Goal: Task Accomplishment & Management: Use online tool/utility

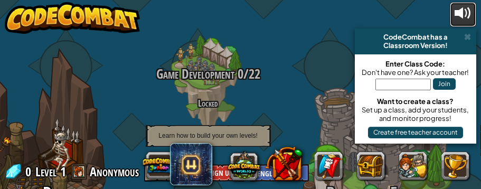
click at [468, 16] on div at bounding box center [463, 13] width 17 height 17
click at [470, 35] on span at bounding box center [467, 37] width 7 height 8
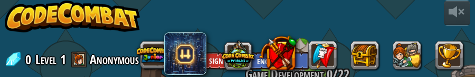
click at [125, 32] on img at bounding box center [72, 17] width 135 height 32
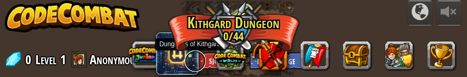
click at [190, 55] on link at bounding box center [195, 60] width 21 height 21
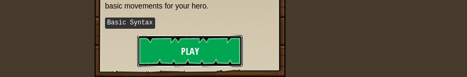
click at [183, 39] on button "Play" at bounding box center [190, 51] width 106 height 32
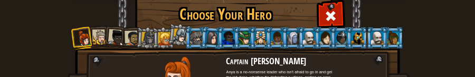
click at [93, 28] on li at bounding box center [99, 37] width 22 height 22
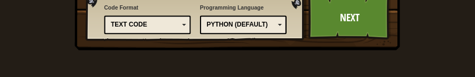
scroll to position [158, 0]
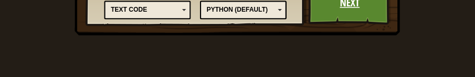
click at [324, 9] on link "Next" at bounding box center [349, 3] width 83 height 44
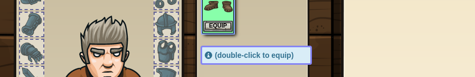
scroll to position [106, 0]
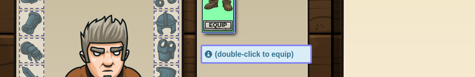
click at [201, 18] on div at bounding box center [267, 10] width 133 height 46
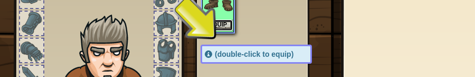
scroll to position [102, 0]
click at [212, 25] on button "Equip" at bounding box center [218, 25] width 30 height 11
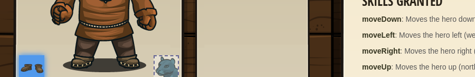
scroll to position [296, 0]
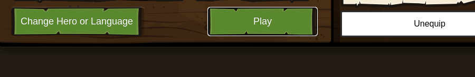
click at [259, 14] on button "Play" at bounding box center [262, 21] width 110 height 29
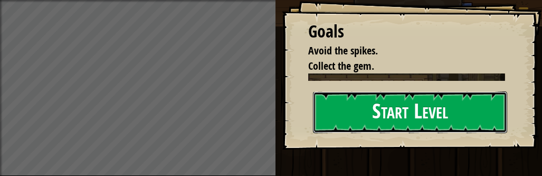
click at [412, 109] on button "Start Level" at bounding box center [410, 112] width 195 height 42
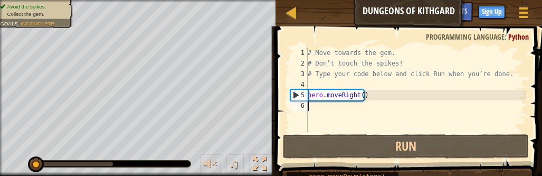
type textarea "r"
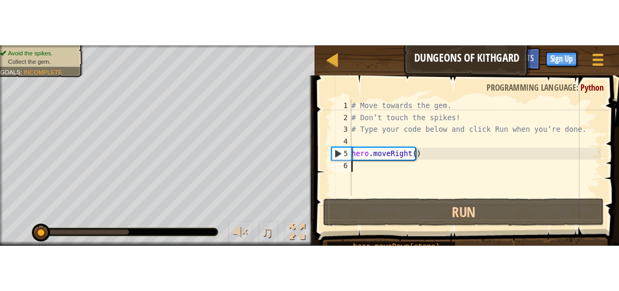
scroll to position [5, 0]
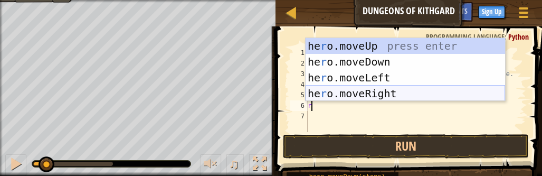
click at [362, 96] on div "he r o.moveUp press enter he r o.moveDown press enter he r o.moveLeft press ent…" at bounding box center [406, 85] width 200 height 95
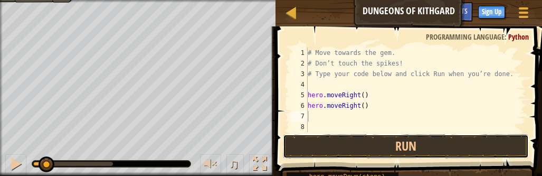
drag, startPoint x: 375, startPoint y: 144, endPoint x: 273, endPoint y: 122, distance: 104.6
click at [374, 144] on button "Run" at bounding box center [406, 146] width 246 height 24
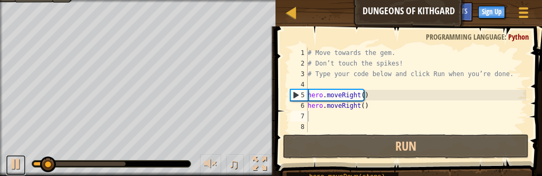
drag, startPoint x: 14, startPoint y: 158, endPoint x: 21, endPoint y: 146, distance: 14.4
click at [14, 159] on div at bounding box center [16, 164] width 14 height 14
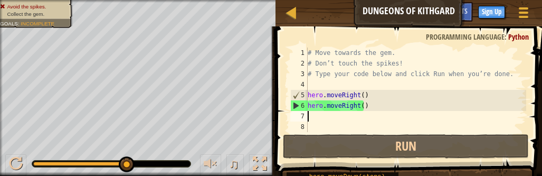
drag, startPoint x: 53, startPoint y: 165, endPoint x: 216, endPoint y: 187, distance: 165.2
click at [216, 0] on html "Map Dungeons of Kithgard Game Menu Done Sign Up Hints 1 ההההההההההההההההההההההה…" at bounding box center [271, 0] width 542 height 0
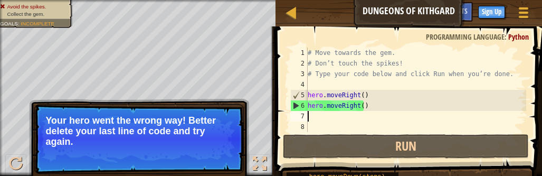
click at [223, 157] on button "Continue" at bounding box center [214, 156] width 44 height 14
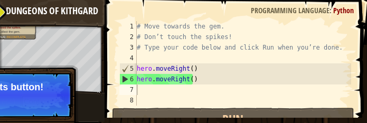
click at [47, 108] on button "Continue" at bounding box center [43, 101] width 44 height 14
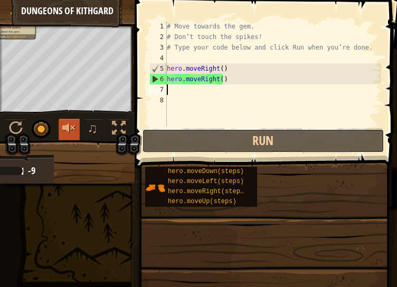
drag, startPoint x: 169, startPoint y: 141, endPoint x: 80, endPoint y: 135, distance: 90.0
click at [167, 140] on button "Run" at bounding box center [263, 141] width 242 height 24
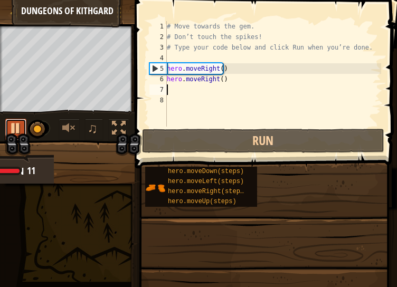
click at [14, 128] on div at bounding box center [16, 128] width 14 height 14
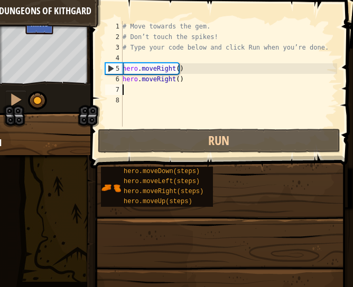
click at [86, 65] on div "Map Dungeons of Kithgard Game Menu Done Sign Up Hints 1 ההההההההההההההההההההההה…" at bounding box center [176, 146] width 353 height 293
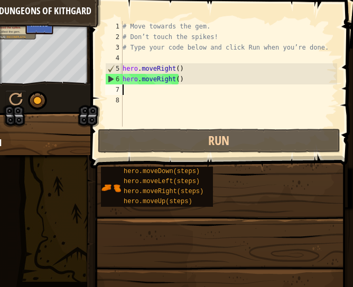
drag, startPoint x: 37, startPoint y: 105, endPoint x: 130, endPoint y: 118, distance: 93.9
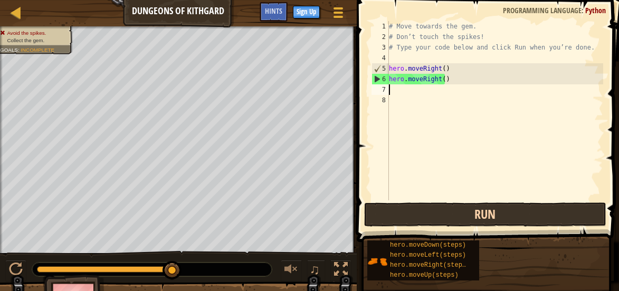
type textarea "="
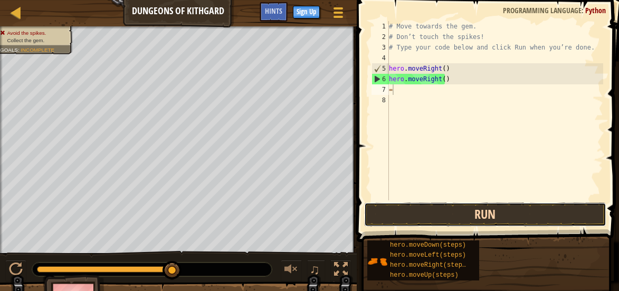
click at [422, 217] on button "Run" at bounding box center [485, 215] width 242 height 24
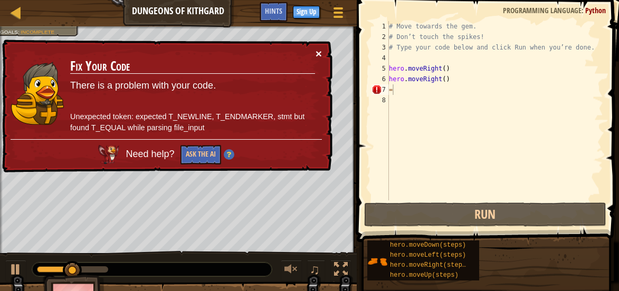
click at [317, 53] on button "×" at bounding box center [319, 53] width 6 height 11
click at [319, 53] on button "×" at bounding box center [319, 56] width 7 height 11
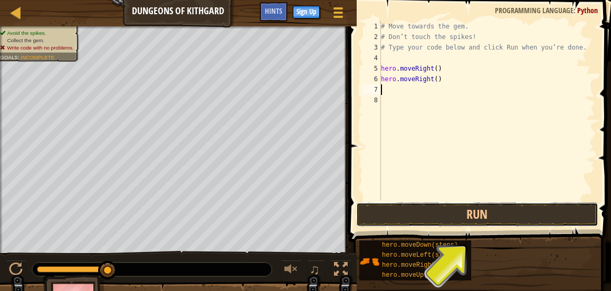
drag, startPoint x: 442, startPoint y: 215, endPoint x: 353, endPoint y: 215, distance: 88.7
click at [439, 215] on button "Run" at bounding box center [477, 215] width 242 height 24
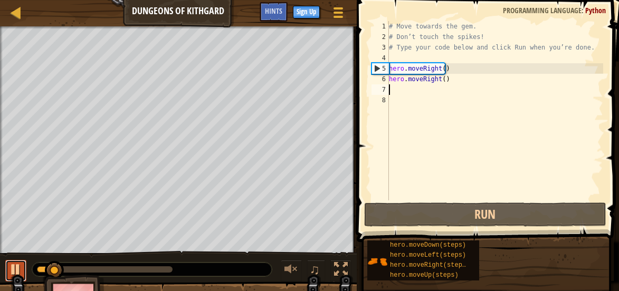
click at [13, 267] on div at bounding box center [16, 270] width 14 height 14
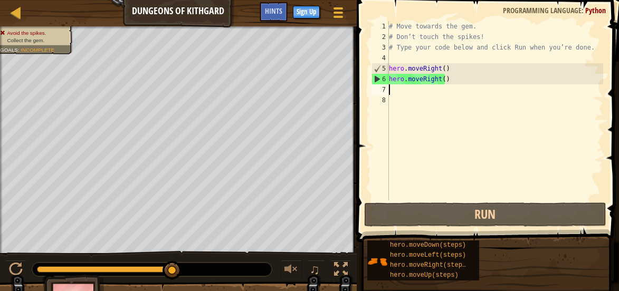
drag, startPoint x: 56, startPoint y: 270, endPoint x: 273, endPoint y: 282, distance: 217.3
click at [240, 0] on html "Map Dungeons of Kithgard Game Menu Done Sign Up Hints 1 ההההההההההההההההההההההה…" at bounding box center [309, 0] width 619 height 0
click at [441, 75] on div "# Move towards the gem. # Don’t touch the spikes! # Type your code below and cl…" at bounding box center [495, 121] width 216 height 201
click at [440, 70] on div "# Move towards the gem. # Don’t touch the spikes! # Type your code below and cl…" at bounding box center [495, 121] width 216 height 201
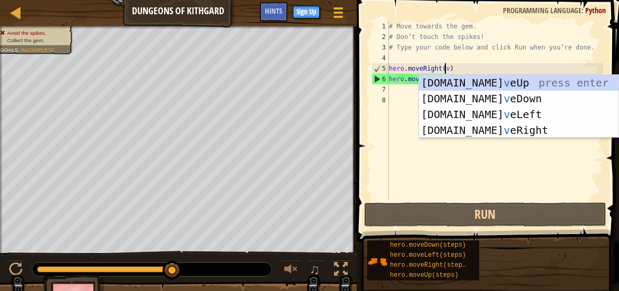
scroll to position [5, 4]
click at [442, 81] on div "[DOMAIN_NAME] v eUp press enter [DOMAIN_NAME] v eDown press enter [DOMAIN_NAME]…" at bounding box center [519, 122] width 200 height 95
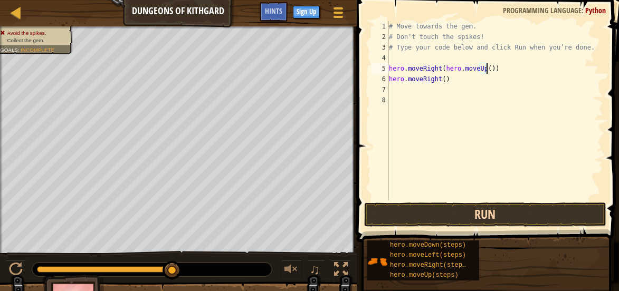
type textarea "hero.moveRight(hero.moveUp())"
click at [476, 222] on button "Run" at bounding box center [485, 215] width 242 height 24
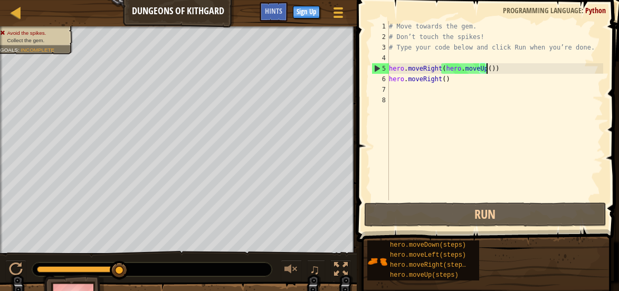
drag, startPoint x: 119, startPoint y: 269, endPoint x: 268, endPoint y: 291, distance: 150.0
click at [265, 0] on html "Map Dungeons of Kithgard Game Menu Done Sign Up Hints 1 ההההההההההההההההההההההה…" at bounding box center [309, 0] width 619 height 0
drag, startPoint x: 508, startPoint y: 67, endPoint x: 369, endPoint y: 72, distance: 138.9
click at [370, 72] on div "hero.moveRight(hero.moveUp()) 1 2 3 4 5 6 7 8 # Move towards the gem. # Don’t t…" at bounding box center [487, 110] width 234 height 179
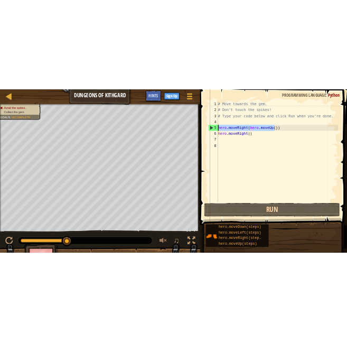
scroll to position [5, 0]
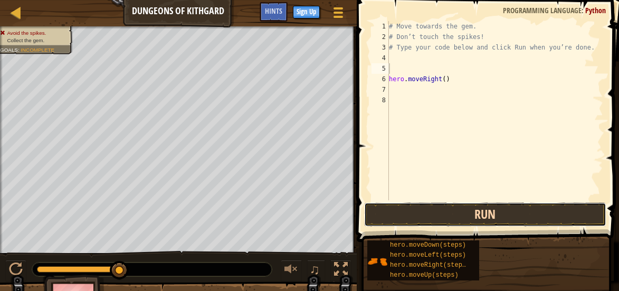
drag, startPoint x: 376, startPoint y: 219, endPoint x: 358, endPoint y: 219, distance: 18.5
click at [376, 219] on button "Run" at bounding box center [485, 215] width 242 height 24
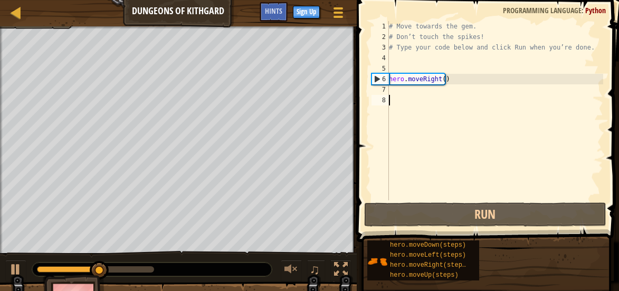
click at [412, 97] on div "# Move towards the gem. # Don’t touch the spikes! # Type your code below and cl…" at bounding box center [495, 121] width 216 height 201
click at [407, 88] on div "# Move towards the gem. # Don’t touch the spikes! # Type your code below and cl…" at bounding box center [495, 121] width 216 height 201
type textarea "r"
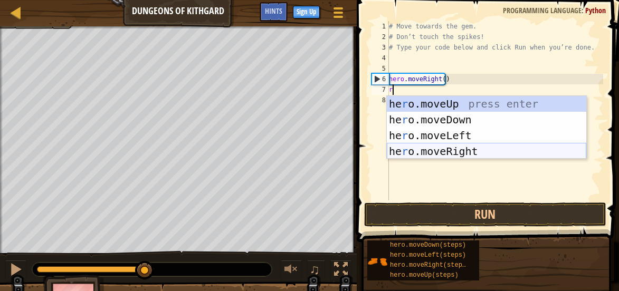
click at [443, 149] on div "he r o.moveUp press enter he r o.moveDown press enter he r o.moveLeft press ent…" at bounding box center [487, 143] width 200 height 95
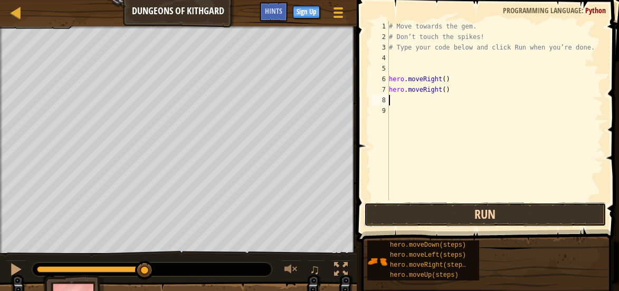
click at [399, 214] on button "Run" at bounding box center [485, 215] width 242 height 24
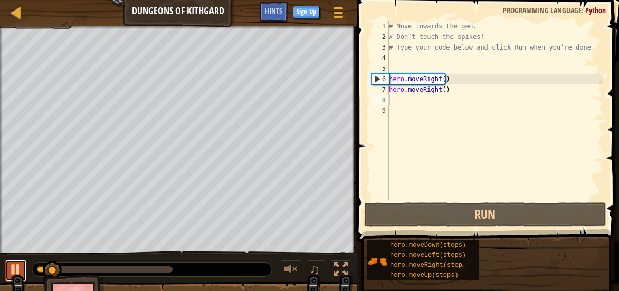
click at [23, 267] on button at bounding box center [15, 271] width 21 height 22
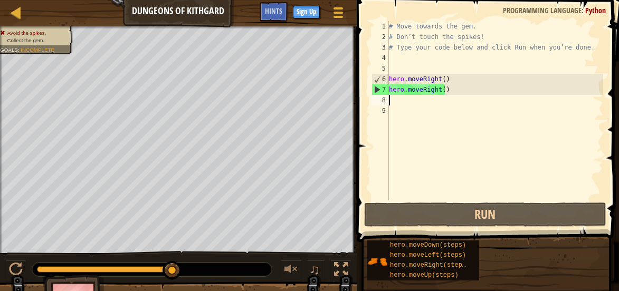
drag, startPoint x: 51, startPoint y: 272, endPoint x: 251, endPoint y: 292, distance: 200.6
click at [251, 0] on html "Map Dungeons of Kithgard Game Menu Done Sign Up Hints 1 ההההההההההההההההההההההה…" at bounding box center [309, 0] width 619 height 0
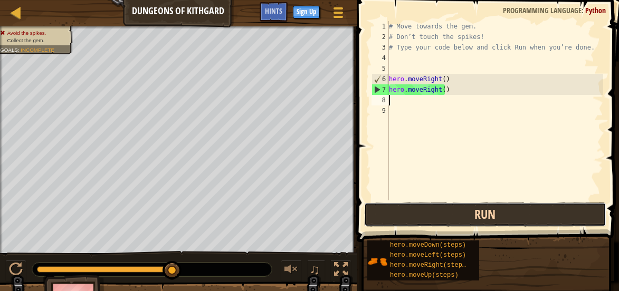
click at [427, 215] on button "Run" at bounding box center [485, 215] width 242 height 24
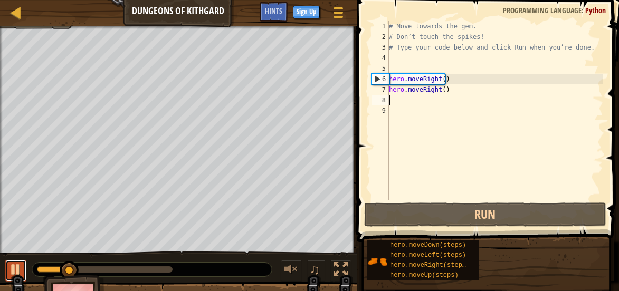
click at [12, 267] on div at bounding box center [16, 270] width 14 height 14
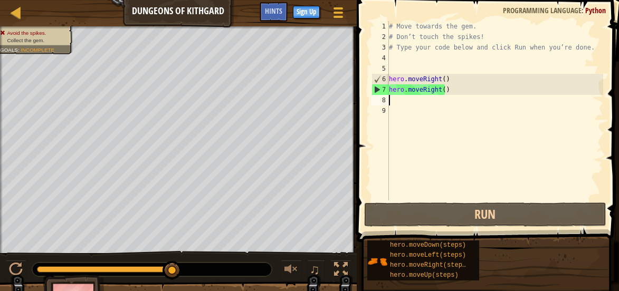
drag, startPoint x: 78, startPoint y: 265, endPoint x: 235, endPoint y: 291, distance: 159.5
click at [235, 0] on html "Map Dungeons of Kithgard Game Menu Done Sign Up Hints 1 ההההההההההההההההההההההה…" at bounding box center [309, 0] width 619 height 0
click at [356, 184] on div "Map Dungeons of Kithgard Game Menu Done Sign Up Hints 1 ההההההההההההההההההההההה…" at bounding box center [309, 146] width 619 height 293
drag, startPoint x: 402, startPoint y: 213, endPoint x: 359, endPoint y: 223, distance: 43.8
click at [394, 216] on button "Run" at bounding box center [485, 215] width 242 height 24
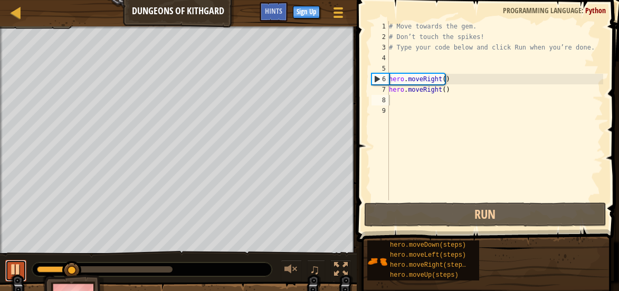
click at [15, 267] on div at bounding box center [16, 270] width 14 height 14
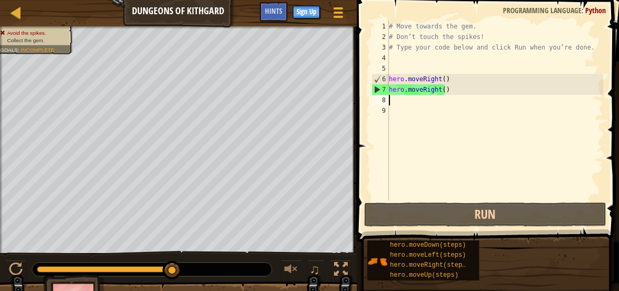
drag, startPoint x: 71, startPoint y: 268, endPoint x: 232, endPoint y: 296, distance: 163.5
click at [232, 0] on html "Map Dungeons of Kithgard Game Menu Done Sign Up Hints 1 ההההההההההההההההההההההה…" at bounding box center [309, 0] width 619 height 0
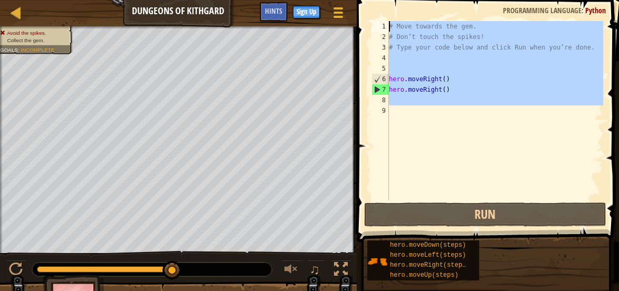
drag, startPoint x: 431, startPoint y: 171, endPoint x: 364, endPoint y: 8, distance: 176.6
click at [364, 8] on div "1 2 3 4 5 6 7 8 9 # Move towards the gem. # Don’t touch the spikes! # Type your…" at bounding box center [487, 141] width 266 height 273
type textarea "# Move towards the gem. # Don’t touch the spikes!"
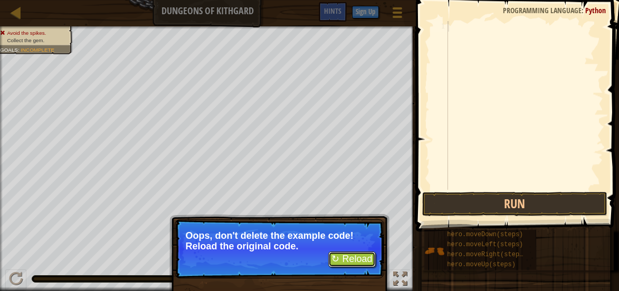
click at [348, 263] on button "↻ Reload" at bounding box center [351, 260] width 47 height 16
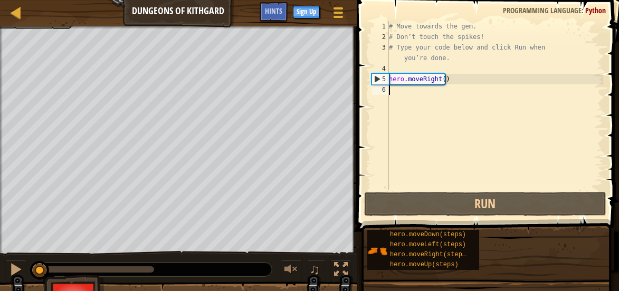
type textarea "r"
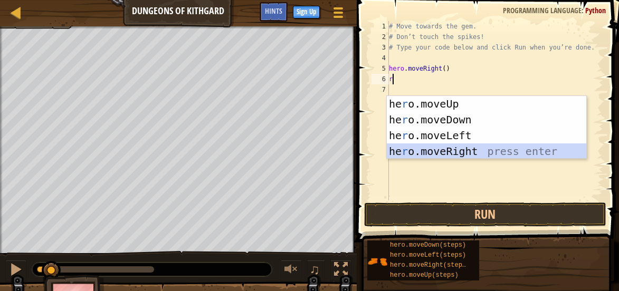
click at [440, 150] on div "he r o.moveUp press enter he r o.moveDown press enter he r o.moveLeft press ent…" at bounding box center [487, 143] width 200 height 95
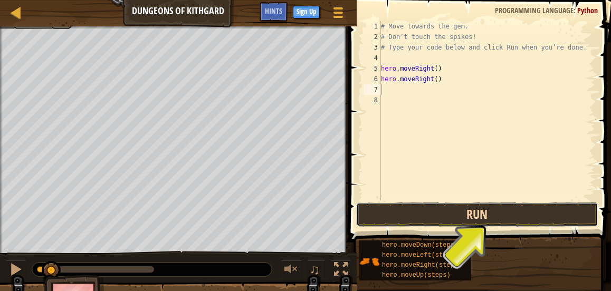
click at [371, 217] on button "Run" at bounding box center [477, 215] width 242 height 24
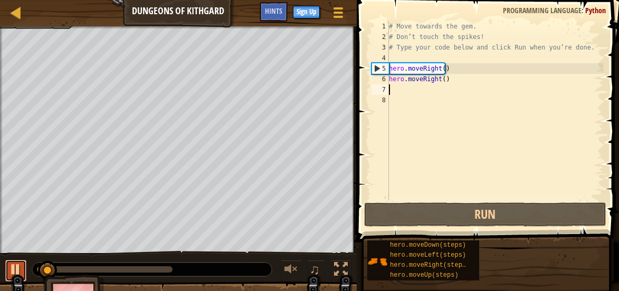
click at [14, 263] on div at bounding box center [16, 270] width 14 height 14
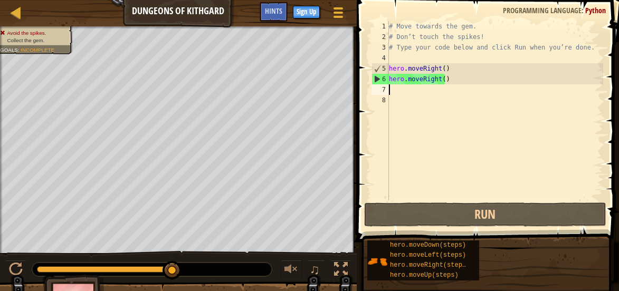
drag, startPoint x: 54, startPoint y: 267, endPoint x: 275, endPoint y: 279, distance: 221.0
click at [248, 267] on div "♫" at bounding box center [178, 267] width 357 height 32
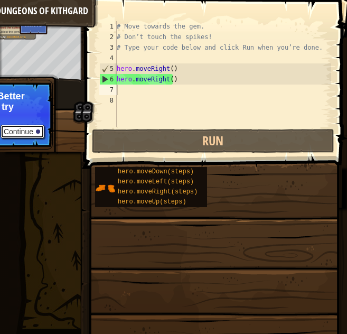
click at [26, 131] on button "Continue" at bounding box center [23, 132] width 44 height 14
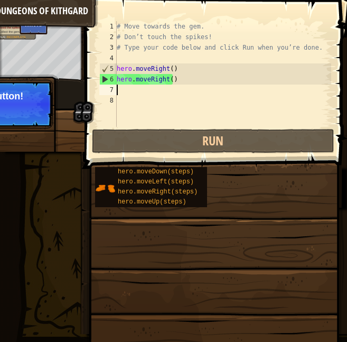
click at [31, 115] on button "Continue" at bounding box center [23, 110] width 44 height 14
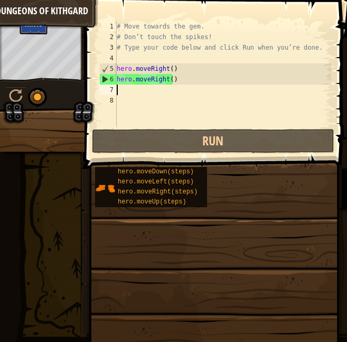
click at [25, 31] on div "Hints" at bounding box center [34, 25] width 28 height 20
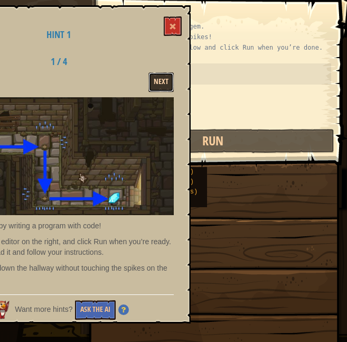
click at [156, 84] on button "Next" at bounding box center [160, 82] width 25 height 20
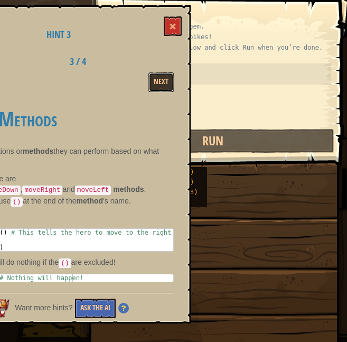
click at [156, 84] on button "Next" at bounding box center [160, 82] width 25 height 20
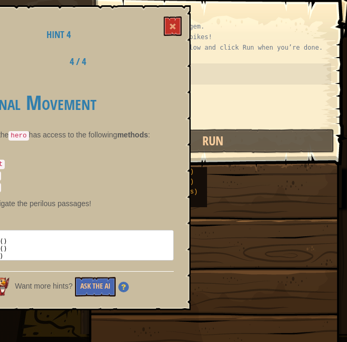
click at [156, 84] on div "Directional Movement In the Dungeon, the hero has access to the following metho…" at bounding box center [59, 173] width 230 height 185
click at [168, 32] on button at bounding box center [173, 26] width 18 height 20
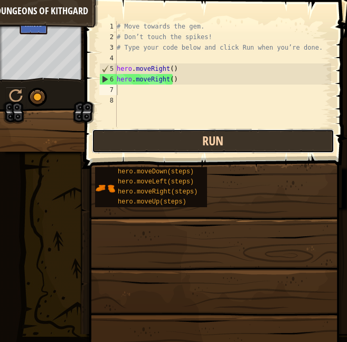
click at [98, 138] on button "Run" at bounding box center [213, 141] width 242 height 24
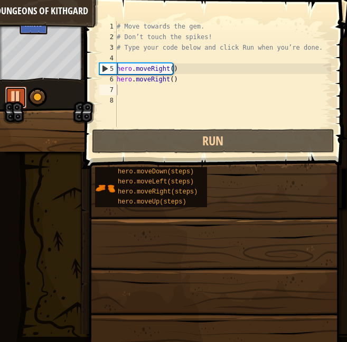
click at [10, 99] on div at bounding box center [16, 96] width 14 height 14
click at [83, 59] on div "Map Dungeons of Kithgard Game Menu Done Sign Up Hints 1 ההההההההההההההההההההההה…" at bounding box center [173, 171] width 347 height 342
click at [80, 63] on div "Map Dungeons of Kithgard Game Menu Done Sign Up Hints 1 ההההההההההההההההההההההה…" at bounding box center [173, 171] width 347 height 342
click at [58, 64] on div "Avoid the spikes. Collect the gem. Goals : Incomplete" at bounding box center [42, 53] width 84 height 54
click at [55, 67] on div "Avoid the spikes. Collect the gem. Goals : Incomplete" at bounding box center [42, 53] width 84 height 54
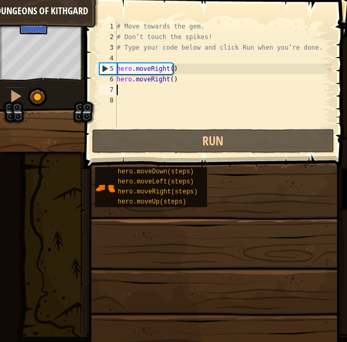
drag, startPoint x: 2, startPoint y: 62, endPoint x: 84, endPoint y: 72, distance: 82.4
click at [83, 72] on div "Map Dungeons of Kithgard Game Menu Done Sign Up Hints 1 ההההההההההההההההההההההה…" at bounding box center [173, 171] width 347 height 342
click at [81, 70] on div "Map Dungeons of Kithgard Game Menu Done Sign Up Hints 1 ההההההההההההההההההההההה…" at bounding box center [173, 171] width 347 height 342
click at [79, 67] on div "Map Dungeons of Kithgard Game Menu Done Sign Up Hints 1 ההההההההההההההההההההההה…" at bounding box center [173, 171] width 347 height 342
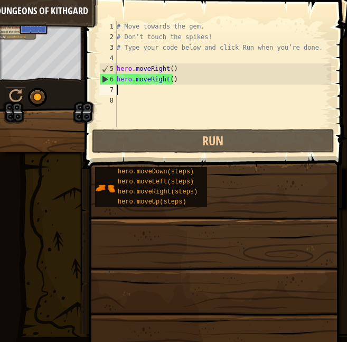
drag, startPoint x: 33, startPoint y: 97, endPoint x: 130, endPoint y: 107, distance: 97.6
click at [120, 110] on div "Map Dungeons of Kithgard Game Menu Done Sign Up Hints 1 ההההההההההההההההההההההה…" at bounding box center [173, 171] width 347 height 342
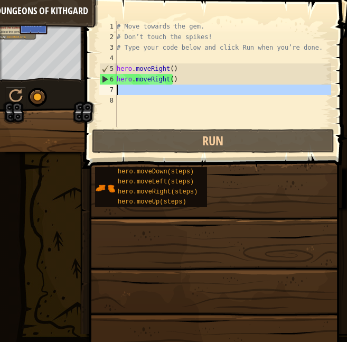
drag, startPoint x: 147, startPoint y: 121, endPoint x: 115, endPoint y: 93, distance: 42.7
click at [115, 93] on div "1 2 3 4 5 6 7 8 # Move towards the gem. # Don’t touch the spikes! # Type your c…" at bounding box center [214, 74] width 234 height 106
type textarea "hero.moveRight()"
type textarea "# Move towards the gem."
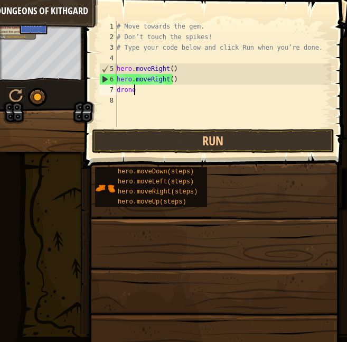
type textarea "drones"
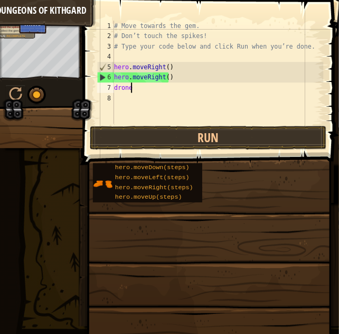
scroll to position [5, 1]
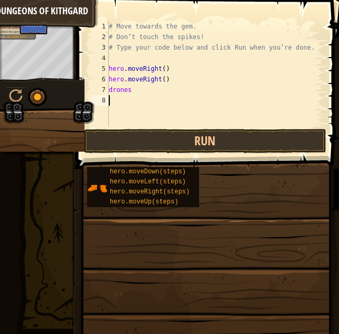
drag, startPoint x: 137, startPoint y: 105, endPoint x: 115, endPoint y: 106, distance: 22.2
click at [115, 104] on div "# Move towards the gem. # Don’t touch the spikes! # Type your code below and cl…" at bounding box center [215, 84] width 216 height 127
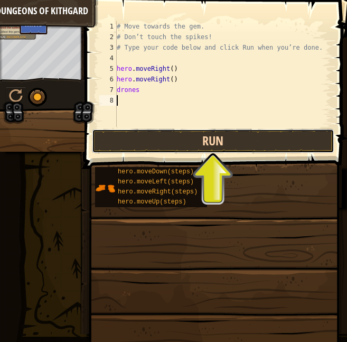
click at [124, 144] on button "Run" at bounding box center [213, 141] width 242 height 24
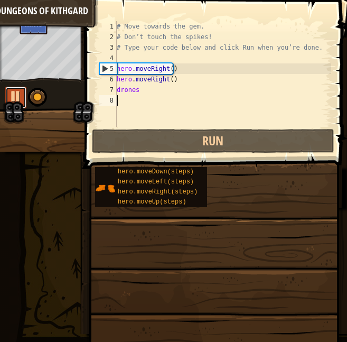
click at [11, 95] on div at bounding box center [16, 96] width 14 height 14
click at [80, 72] on div "Map Dungeons of Kithgard Game Menu Done Sign Up Hints 1 ההההההההההההההההההההההה…" at bounding box center [173, 171] width 347 height 342
click at [98, 69] on div "Map Dungeons of Kithgard Game Menu Done Sign Up Hints 1 ההההההההההההההההההההההה…" at bounding box center [173, 171] width 347 height 342
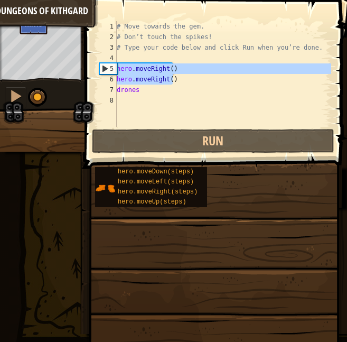
drag, startPoint x: 172, startPoint y: 80, endPoint x: 102, endPoint y: 72, distance: 69.6
click at [102, 72] on div "1 2 3 4 5 6 7 8 # Move towards the gem. # Don’t touch the spikes! # Type your c…" at bounding box center [214, 74] width 234 height 106
type textarea "hero.moveRight() hero.moveRight()"
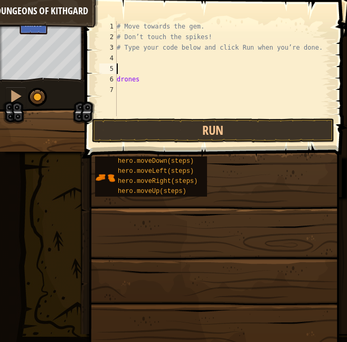
click at [86, 69] on div "Map Dungeons of Kithgard Game Menu Done Sign Up Hints 1 ההההההההההההההההההההההה…" at bounding box center [173, 171] width 347 height 342
drag, startPoint x: 40, startPoint y: 101, endPoint x: 78, endPoint y: 105, distance: 38.2
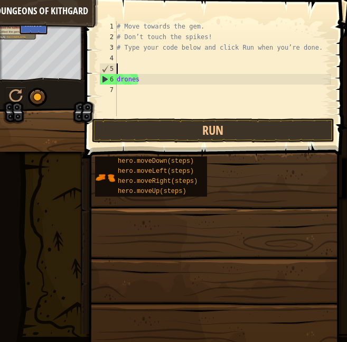
drag, startPoint x: 34, startPoint y: 97, endPoint x: 76, endPoint y: 103, distance: 42.2
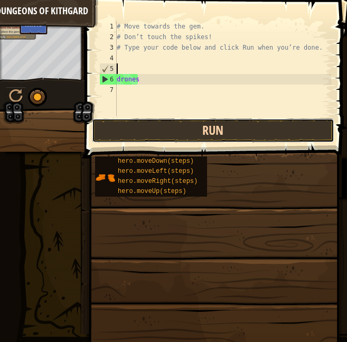
click at [134, 130] on button "Run" at bounding box center [213, 130] width 242 height 24
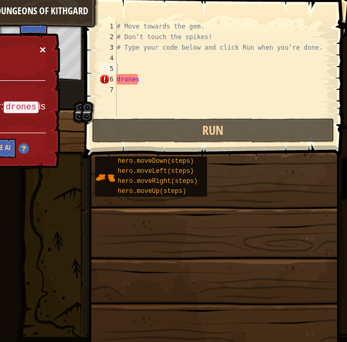
click at [41, 51] on button "×" at bounding box center [43, 49] width 6 height 11
drag, startPoint x: 152, startPoint y: 82, endPoint x: 112, endPoint y: 78, distance: 39.8
click at [112, 78] on div "1 2 3 4 5 6 7 # Move towards the gem. # Don’t touch the spikes! # Type your cod…" at bounding box center [214, 68] width 234 height 95
type textarea "drones"
click at [44, 49] on button "×" at bounding box center [42, 47] width 7 height 11
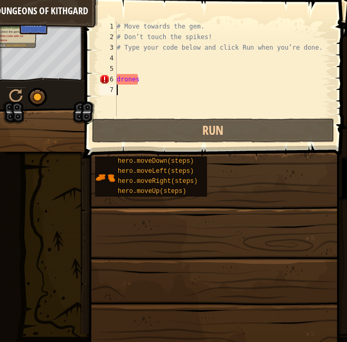
click at [169, 85] on div "# Move towards the gem. # Don’t touch the spikes! # Type your code below and cl…" at bounding box center [223, 79] width 216 height 116
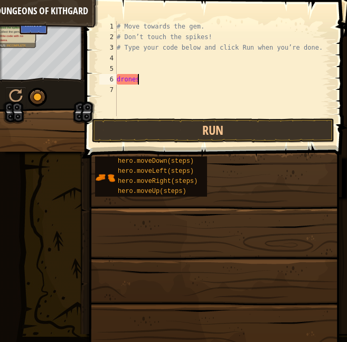
click at [153, 74] on div "# Move towards the gem. # Don’t touch the spikes! # Type your code below and cl…" at bounding box center [223, 79] width 216 height 116
type textarea "d"
click at [134, 80] on div "# Move towards the gem. # Don’t touch the spikes! # Type your code below and cl…" at bounding box center [223, 79] width 216 height 116
click at [132, 76] on div "# Move towards the gem. # Don’t touch the spikes! # Type your code below and cl…" at bounding box center [223, 79] width 216 height 116
type textarea "r"
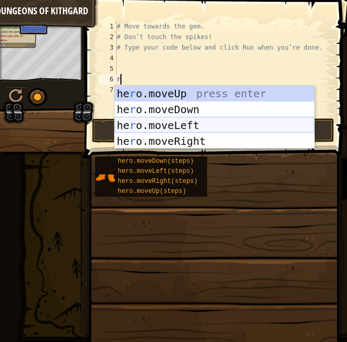
click at [171, 131] on div "he r o.moveUp press enter he r o.moveDown press enter he r o.moveLeft press ent…" at bounding box center [215, 133] width 200 height 95
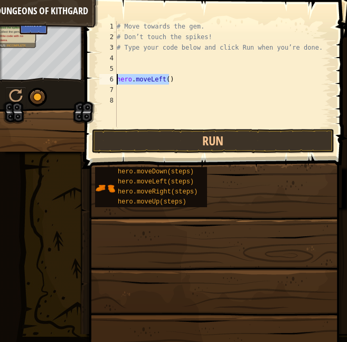
drag, startPoint x: 171, startPoint y: 80, endPoint x: 106, endPoint y: 78, distance: 65.0
click at [106, 78] on div "1 2 3 4 5 6 7 8 # Move towards the gem. # Don’t touch the spikes! # Type your c…" at bounding box center [214, 74] width 234 height 106
type textarea "r"
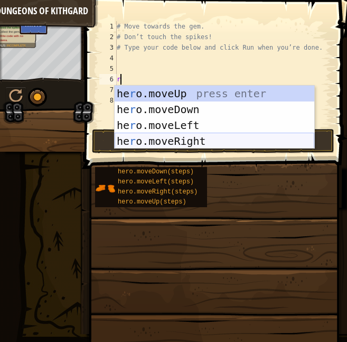
click at [191, 140] on div "he r o.moveUp press enter he r o.moveDown press enter he r o.moveLeft press ent…" at bounding box center [215, 133] width 200 height 95
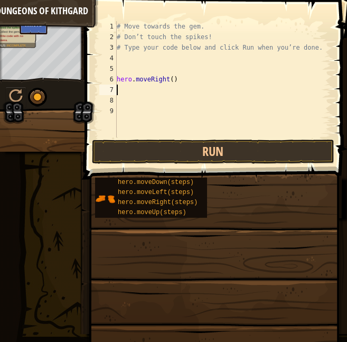
type textarea "r"
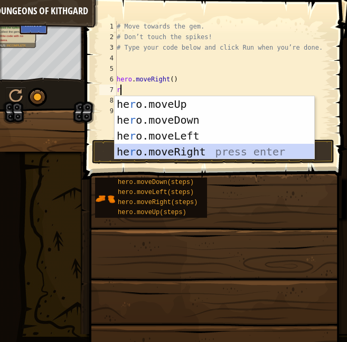
click at [177, 150] on div "he r o.moveUp press enter he r o.moveDown press enter he r o.moveLeft press ent…" at bounding box center [215, 143] width 200 height 95
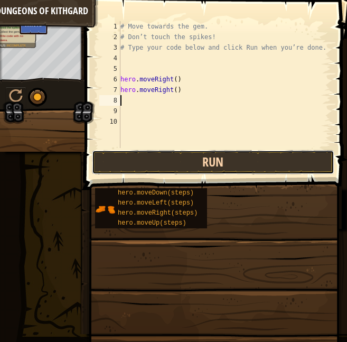
drag, startPoint x: 144, startPoint y: 158, endPoint x: 77, endPoint y: 127, distance: 73.9
click at [143, 158] on button "Run" at bounding box center [213, 162] width 242 height 24
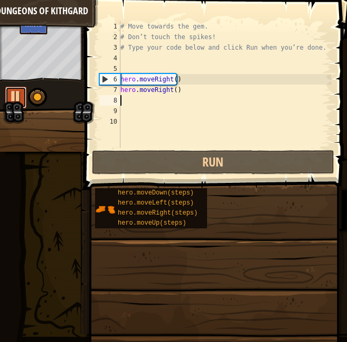
click at [22, 93] on div at bounding box center [16, 96] width 14 height 14
click at [68, 78] on div "Avoid the spikes. Collect the gem. Goals : Incomplete ♫ [PERSON_NAME] 11 x: 9 y…" at bounding box center [173, 88] width 347 height 125
drag, startPoint x: 42, startPoint y: 98, endPoint x: 83, endPoint y: 107, distance: 42.3
drag, startPoint x: 37, startPoint y: 94, endPoint x: 98, endPoint y: 104, distance: 62.0
click at [98, 104] on div "Map Dungeons of Kithgard Game Menu Done Sign Up Hints 1 ההההההההההההההההההההההה…" at bounding box center [173, 171] width 347 height 342
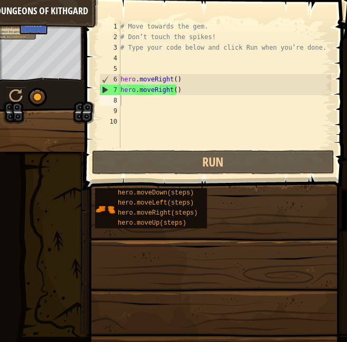
drag, startPoint x: 33, startPoint y: 94, endPoint x: 151, endPoint y: 114, distance: 119.4
